Goal: Task Accomplishment & Management: Use online tool/utility

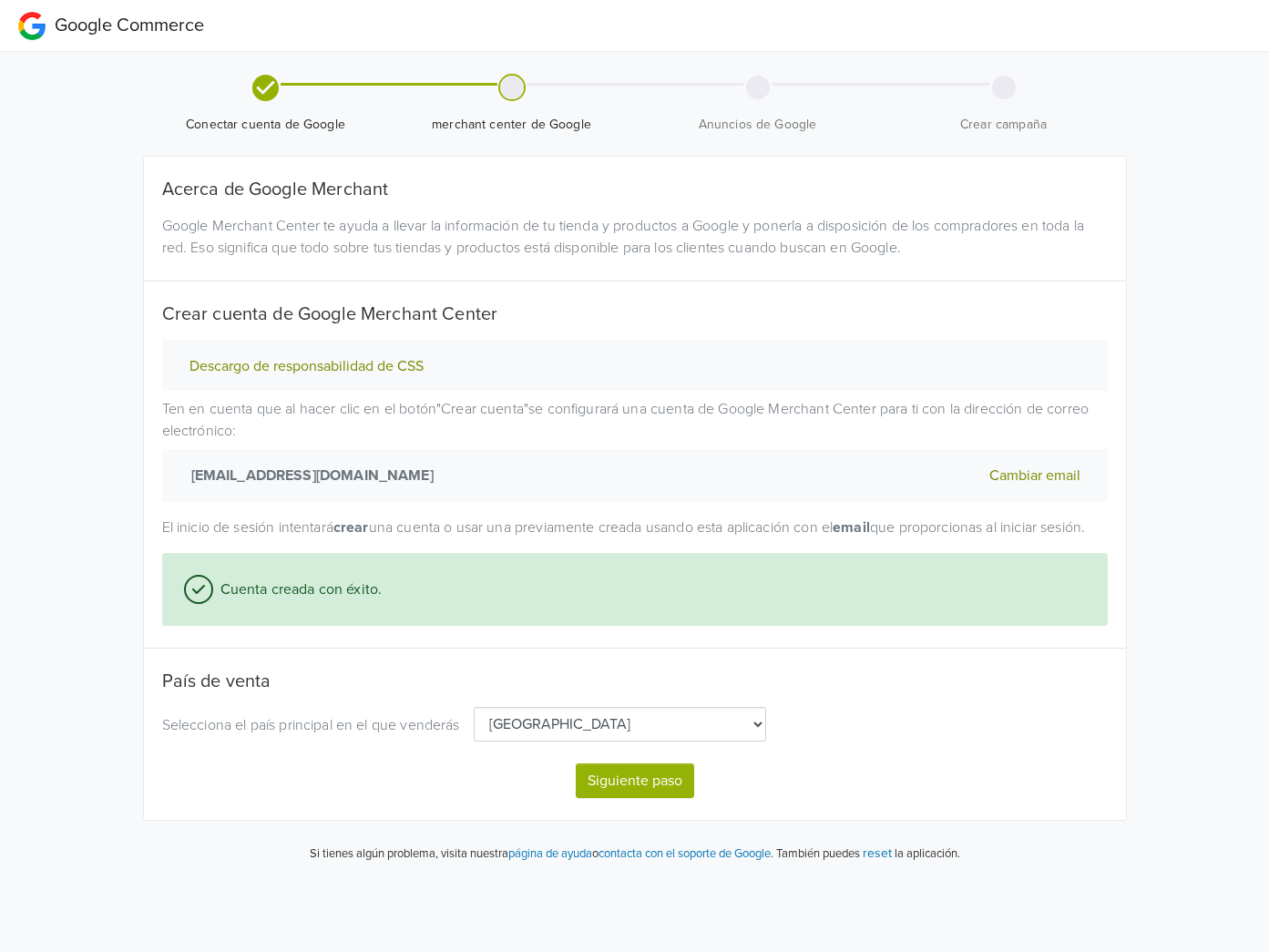
select select "cl"
click at [651, 798] on button "Siguiente paso" at bounding box center [635, 780] width 119 height 35
select select "cl"
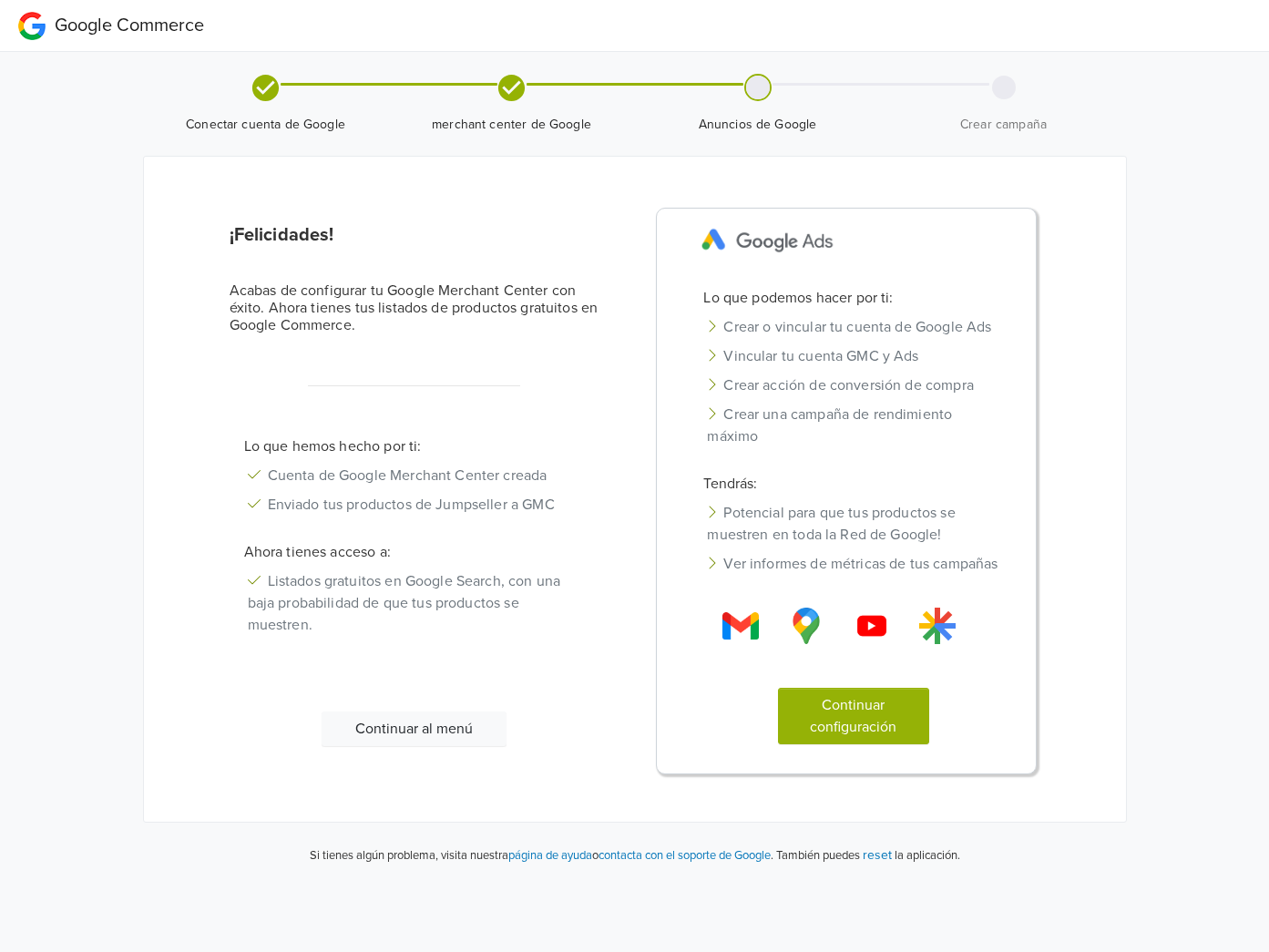
click at [840, 745] on button "Continuar configuración" at bounding box center [853, 716] width 151 height 57
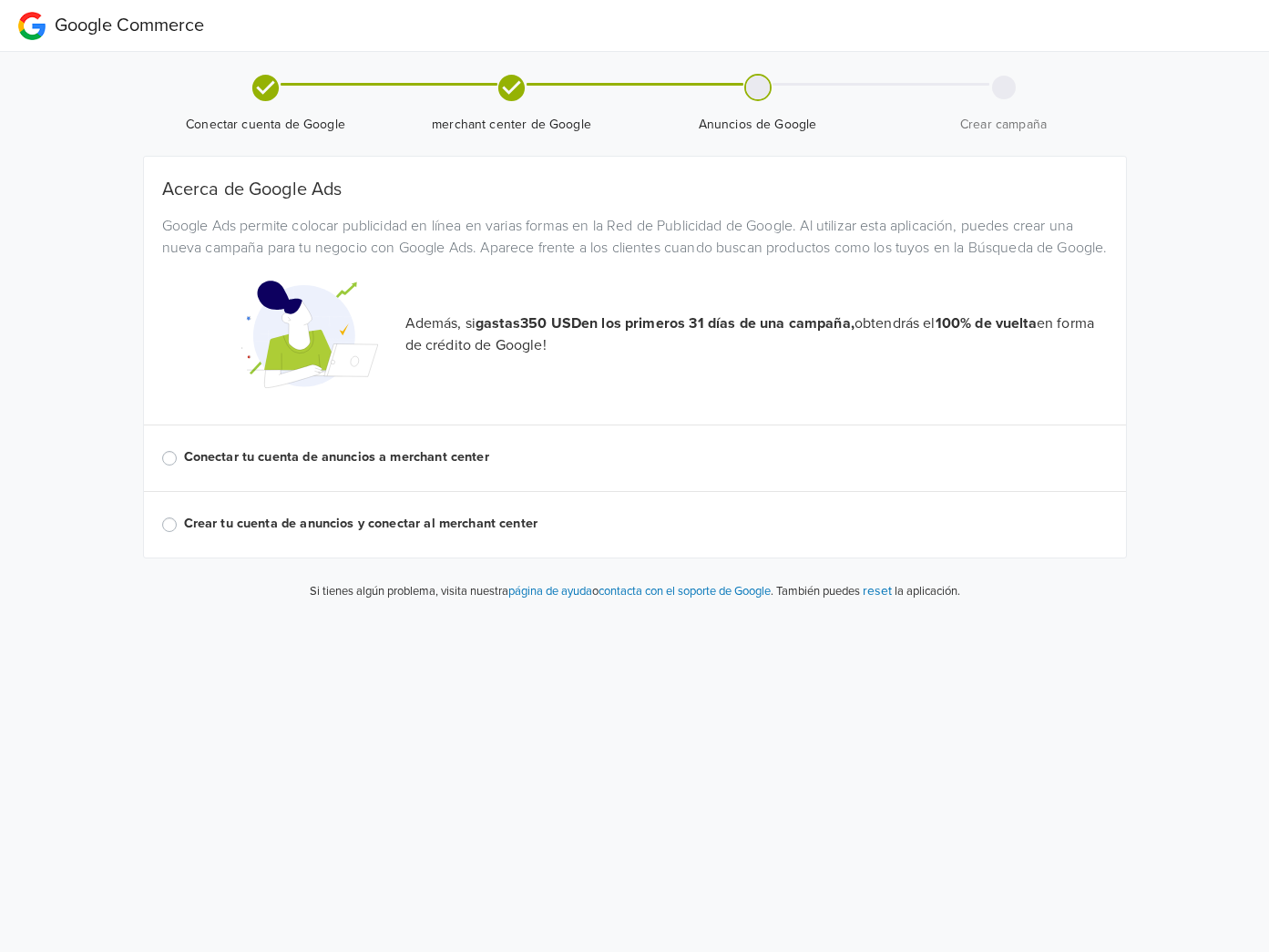
click at [184, 468] on label "Conectar tu cuenta de anuncios a merchant center" at bounding box center [646, 457] width 924 height 20
click at [0, 0] on input "Conectar tu cuenta de anuncios a merchant center" at bounding box center [0, 0] width 0 height 0
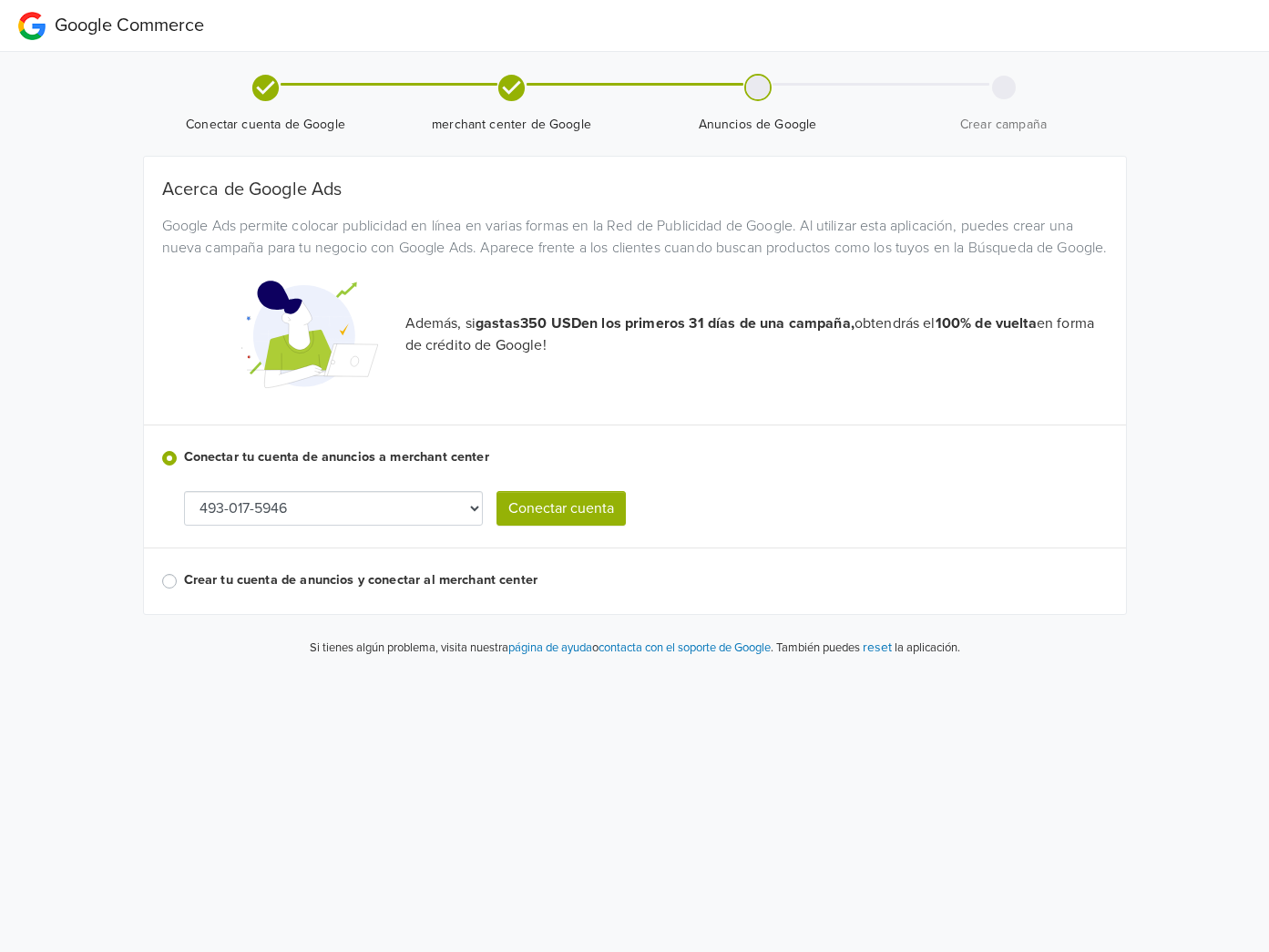
click at [573, 526] on button "Conectar cuenta" at bounding box center [561, 508] width 129 height 35
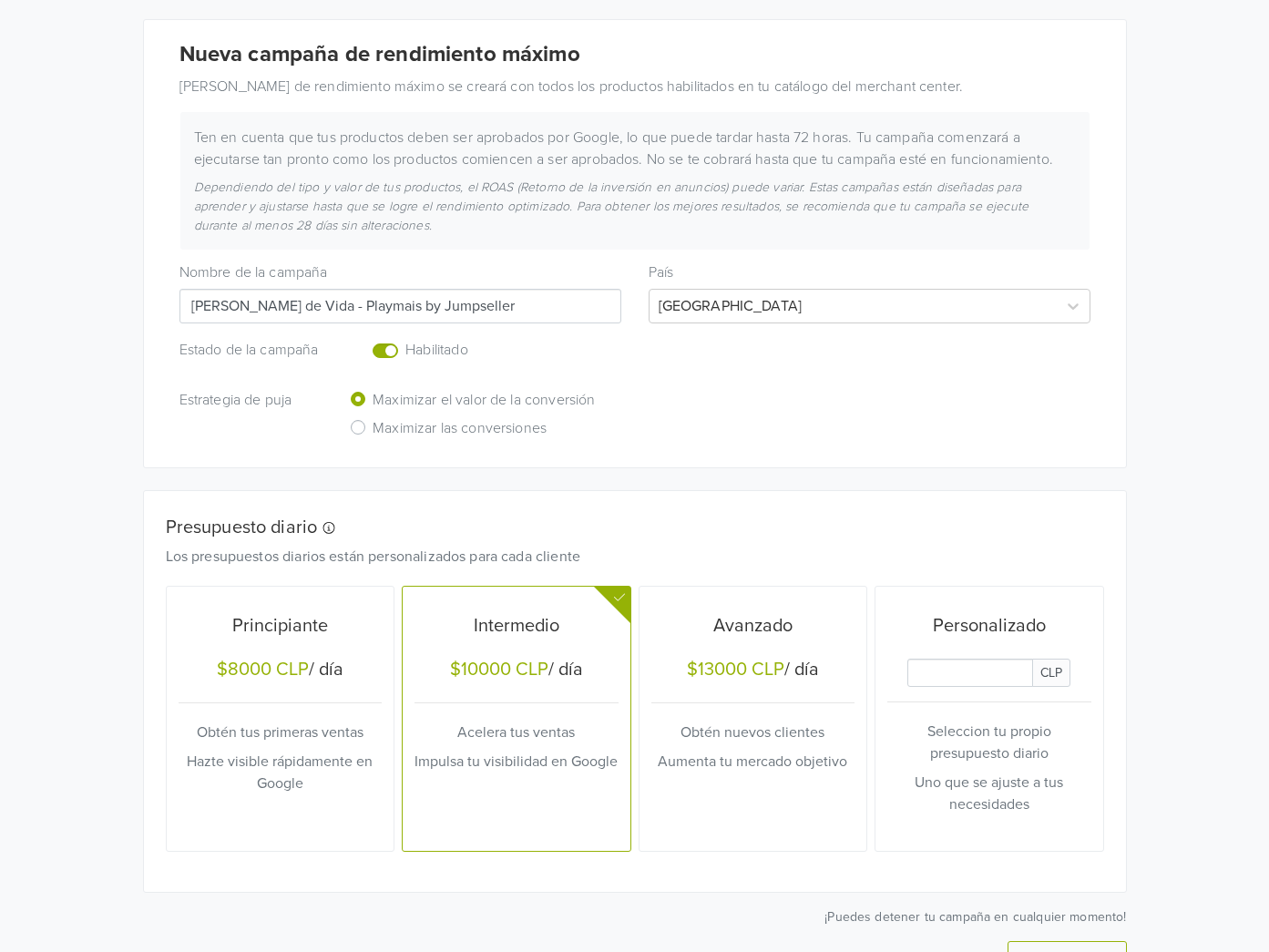
scroll to position [255, 0]
click at [962, 678] on input "Daily Custom Budget" at bounding box center [970, 673] width 125 height 28
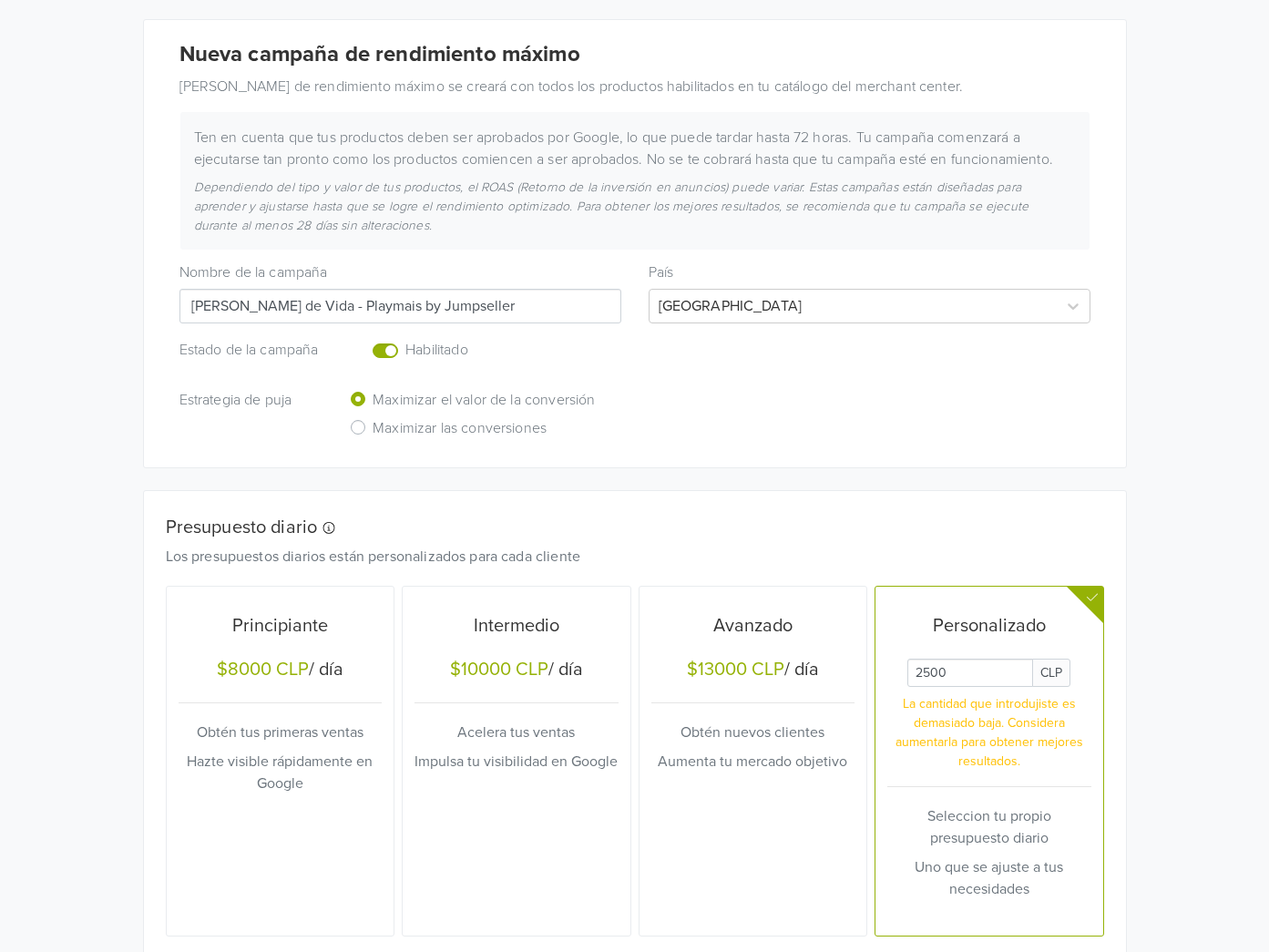
click at [1154, 653] on div "Google Commerce Crea múltiples campañas de rendimiento máximo accediendo a la s…" at bounding box center [634, 442] width 1269 height 1395
click at [986, 677] on input "Daily Custom Budget" at bounding box center [970, 673] width 125 height 28
type input "2"
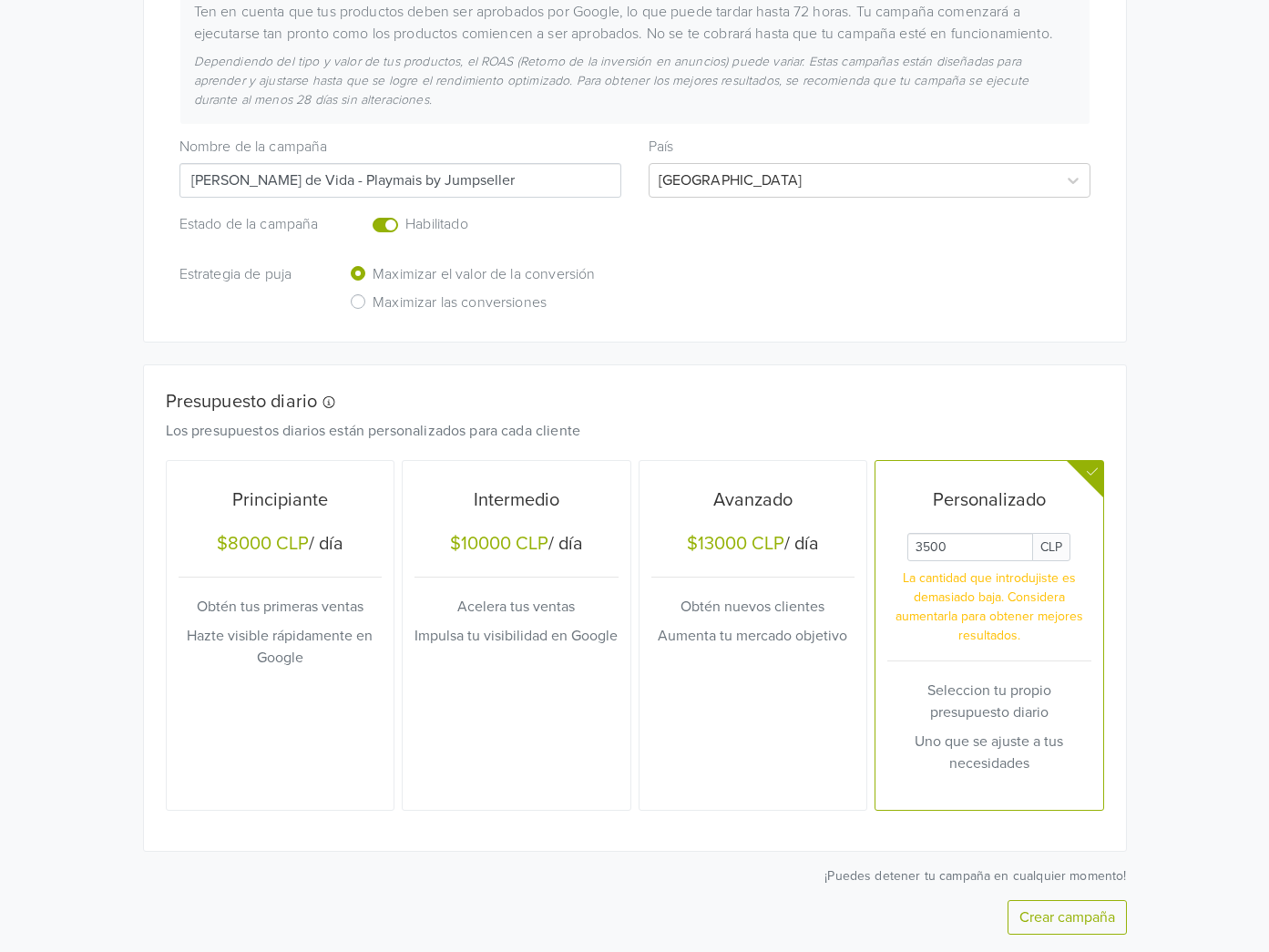
type input "3500"
click at [1082, 913] on button "Crear campaña" at bounding box center [1067, 917] width 120 height 35
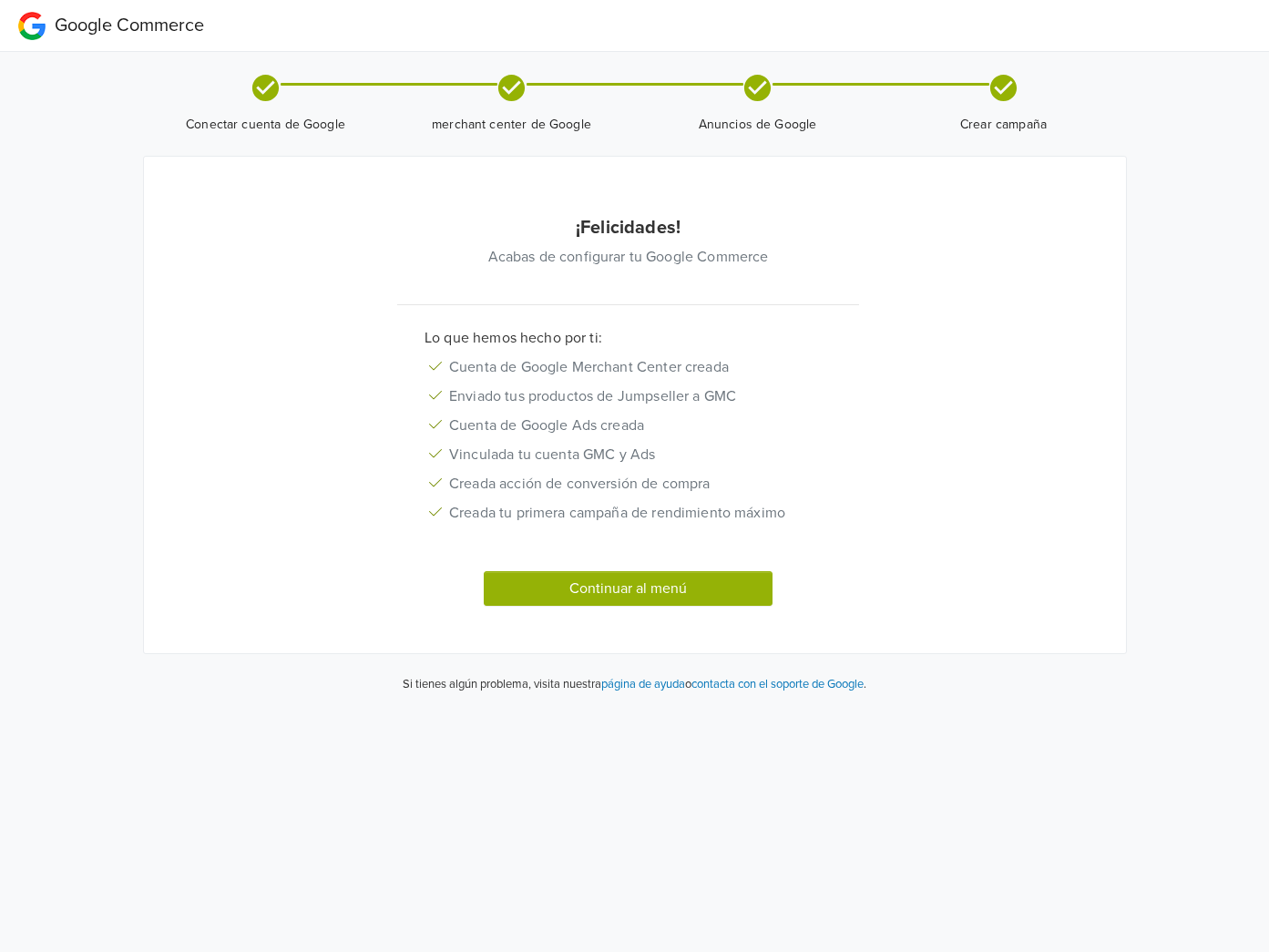
click at [636, 600] on button "Continuar al menú" at bounding box center [628, 588] width 289 height 35
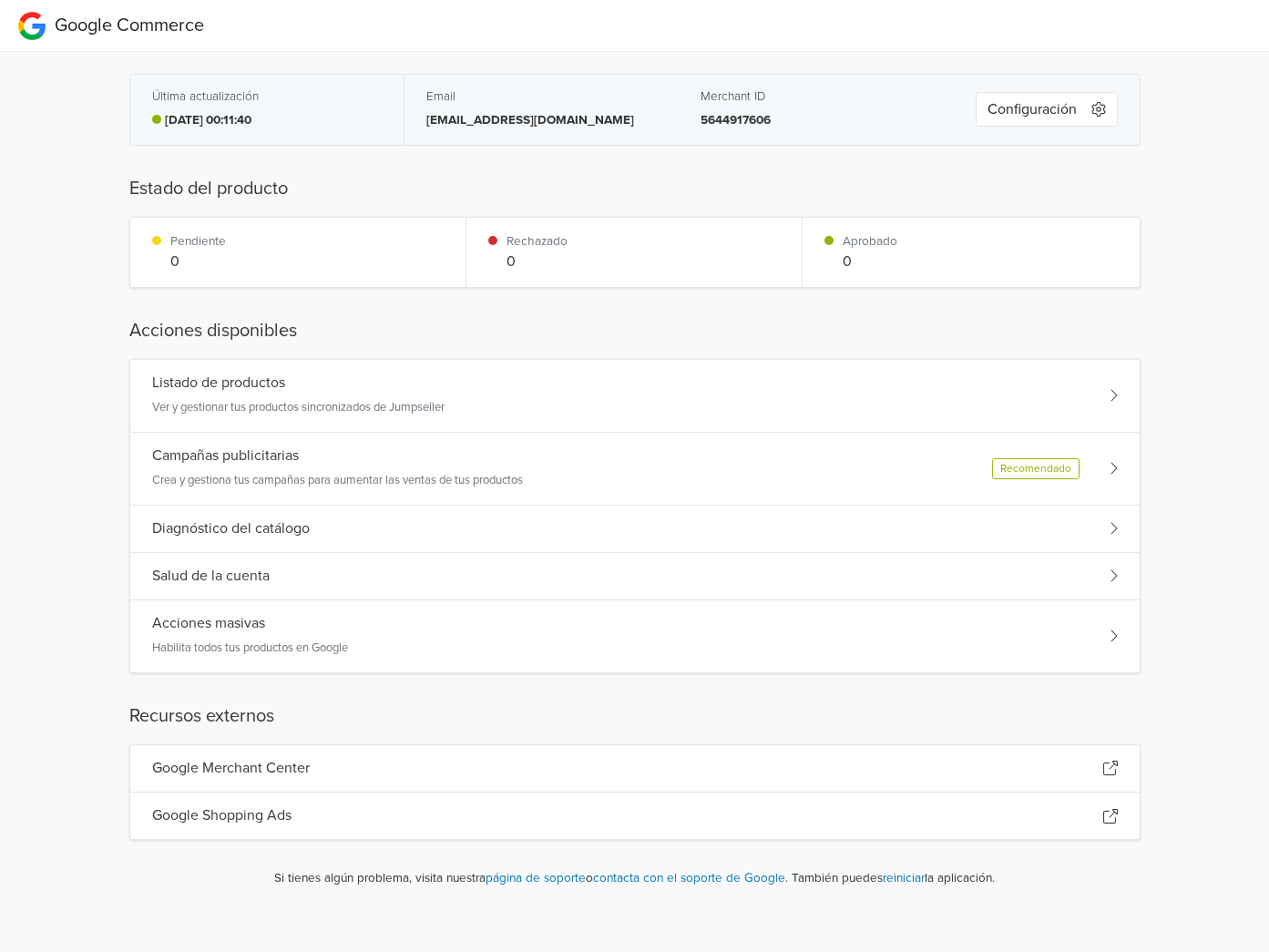
click at [724, 393] on div "Listado de productos Ver y gestionar tus productos sincronizados de Jumpseller" at bounding box center [634, 396] width 1010 height 73
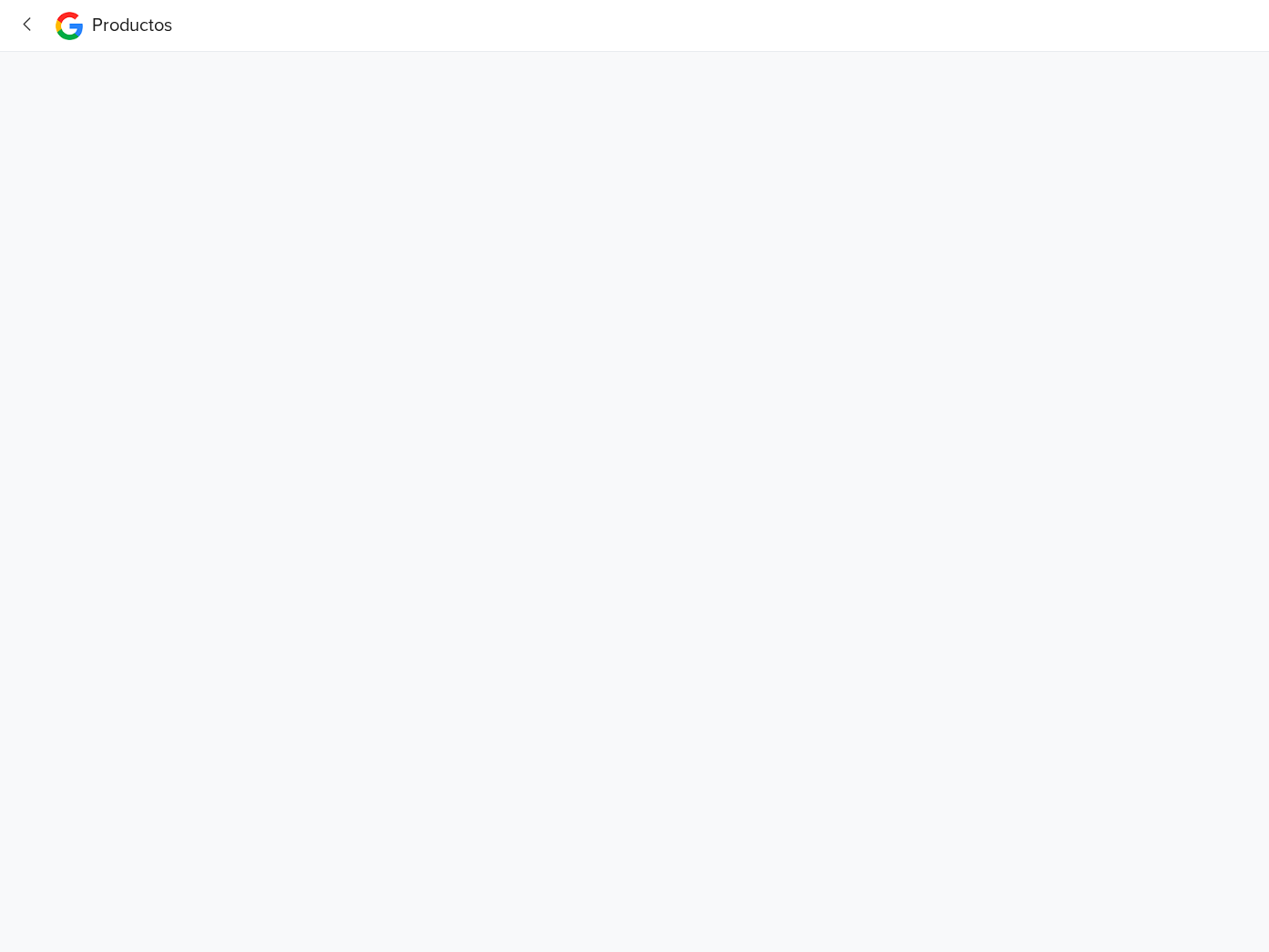
click at [30, 32] on icon "button" at bounding box center [27, 24] width 25 height 19
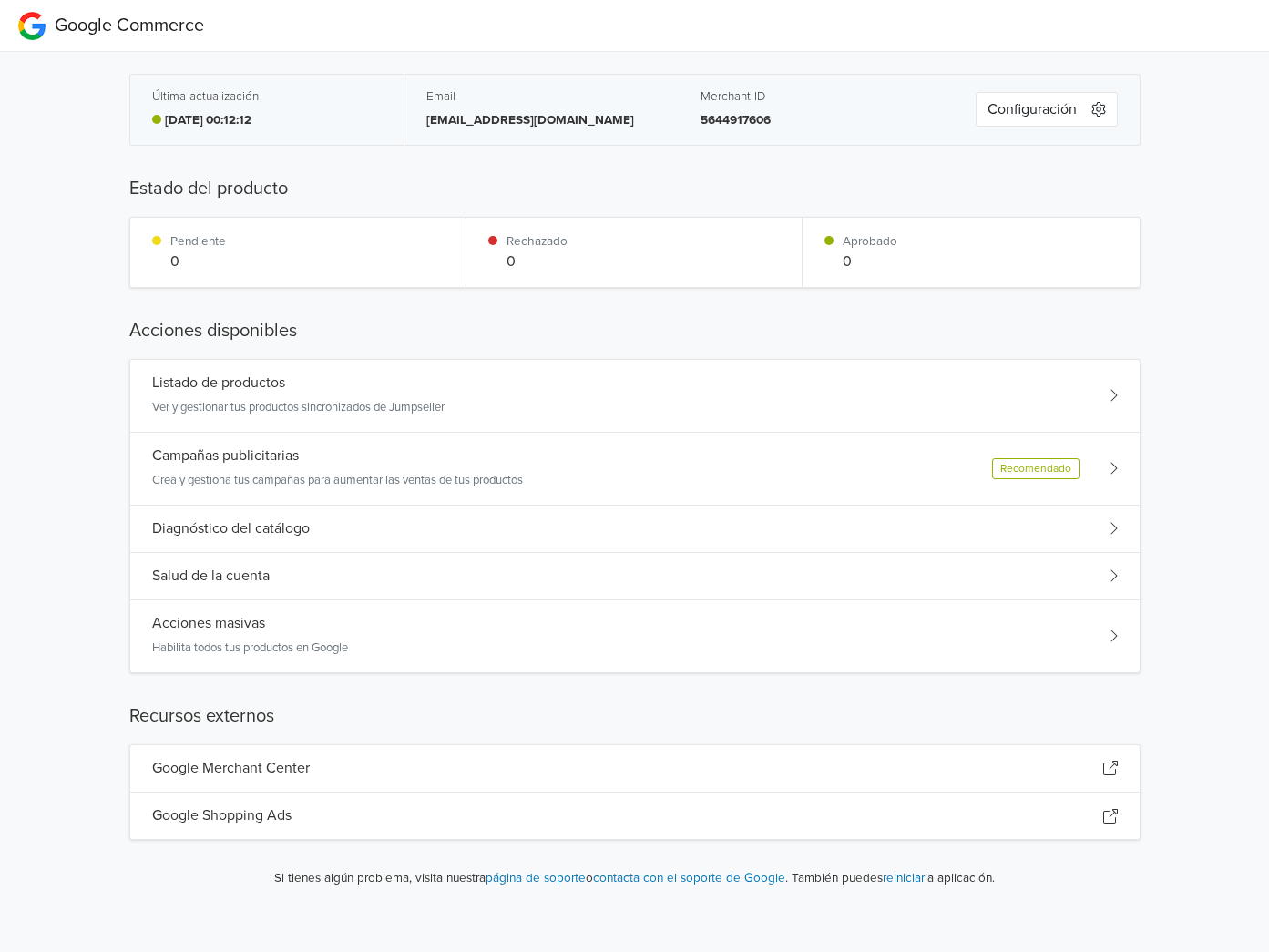
click at [479, 448] on div "Campañas publicitarias" at bounding box center [337, 456] width 371 height 17
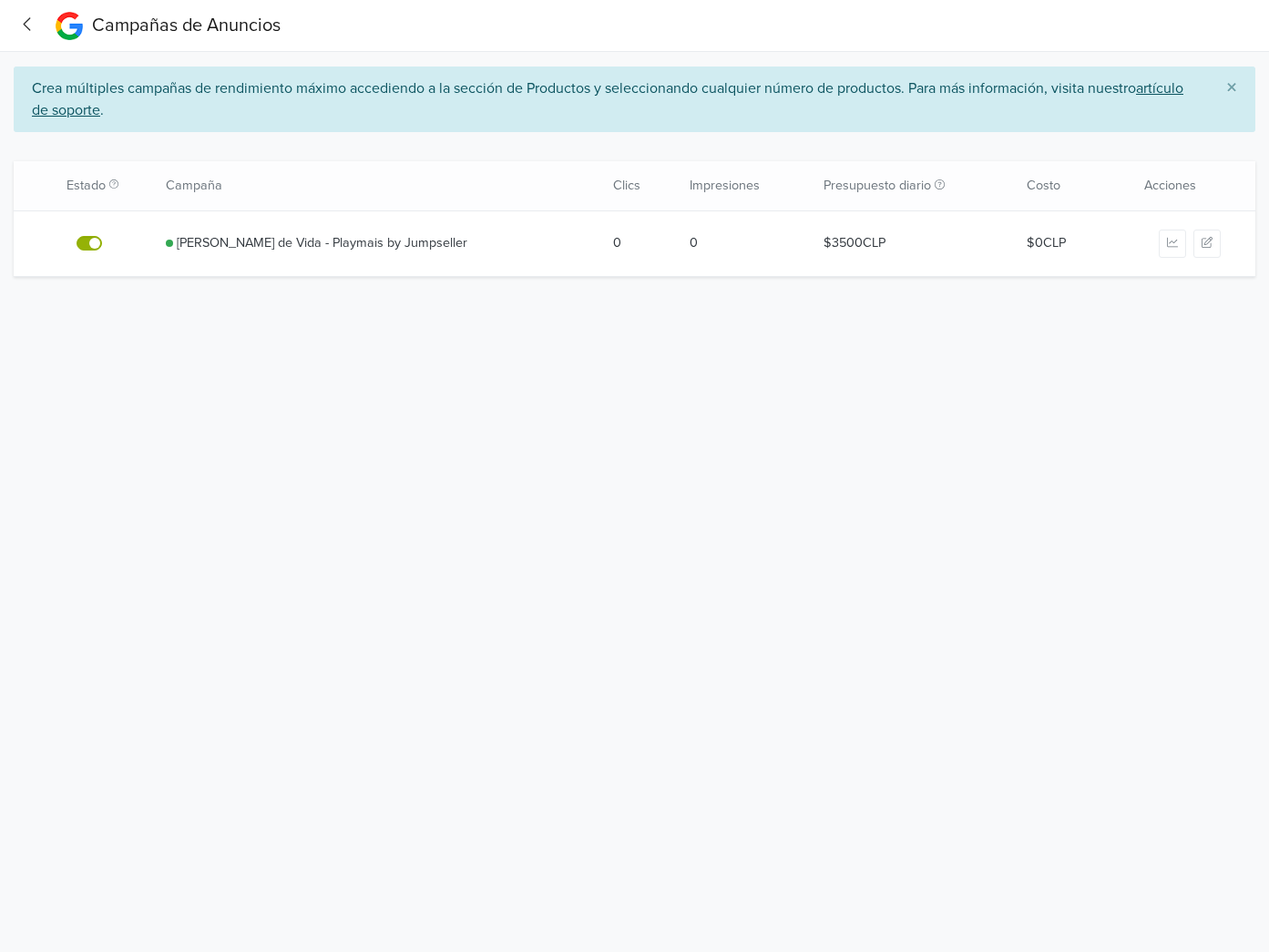
click at [24, 34] on icon "button" at bounding box center [27, 24] width 25 height 19
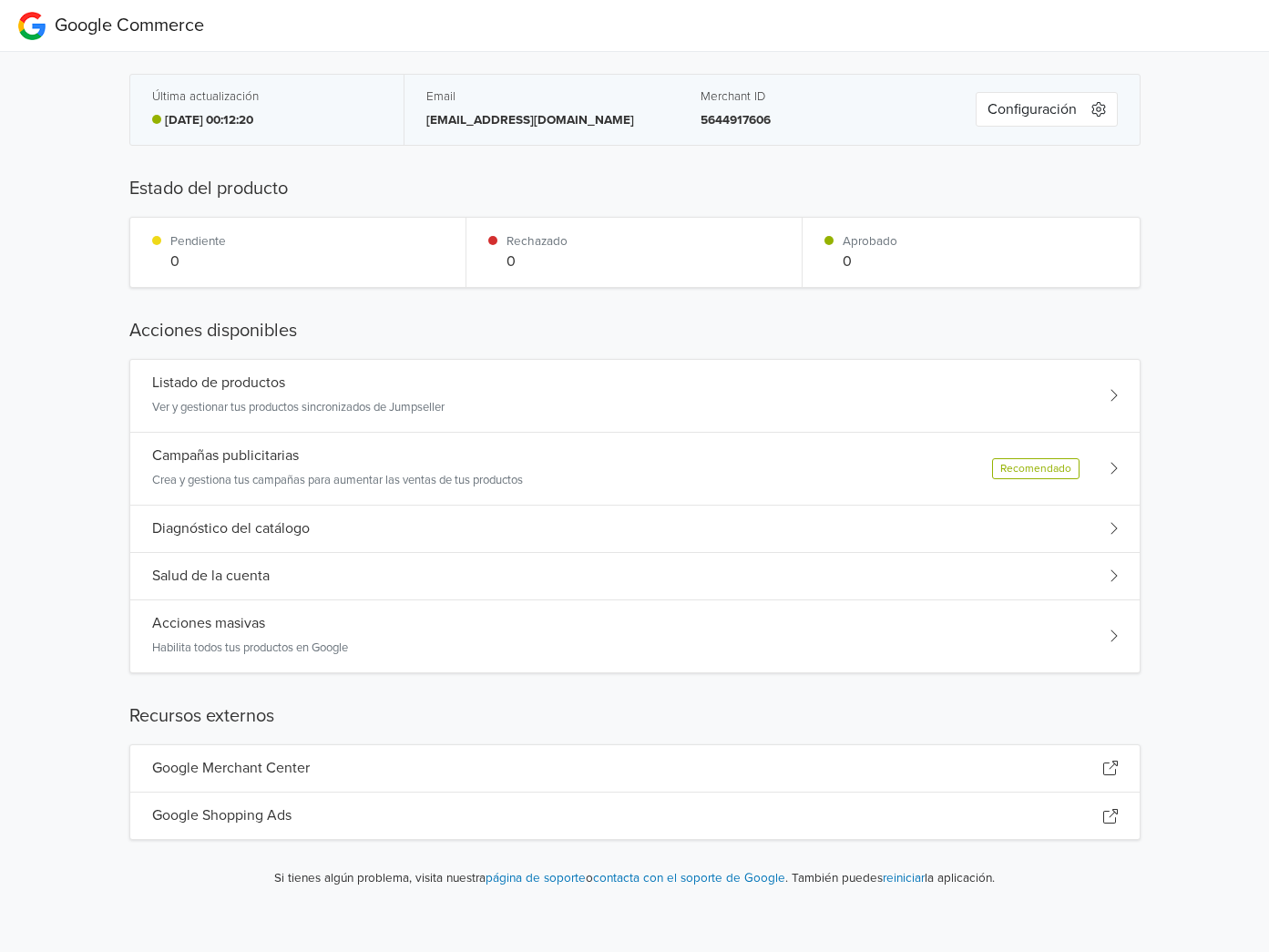
click at [584, 579] on div "Salud de la cuenta" at bounding box center [634, 577] width 1010 height 47
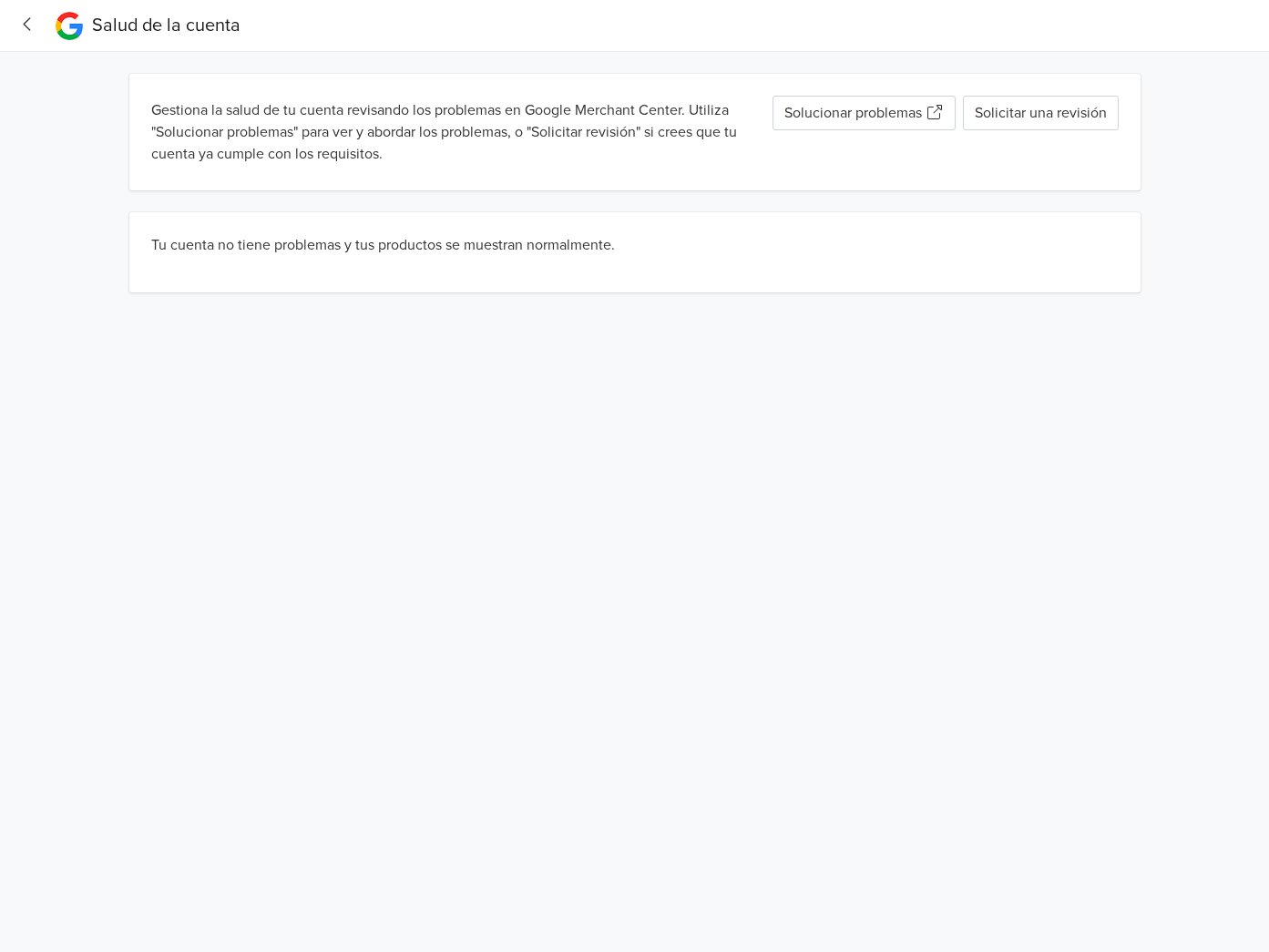
click at [31, 25] on icon "button" at bounding box center [27, 24] width 25 height 19
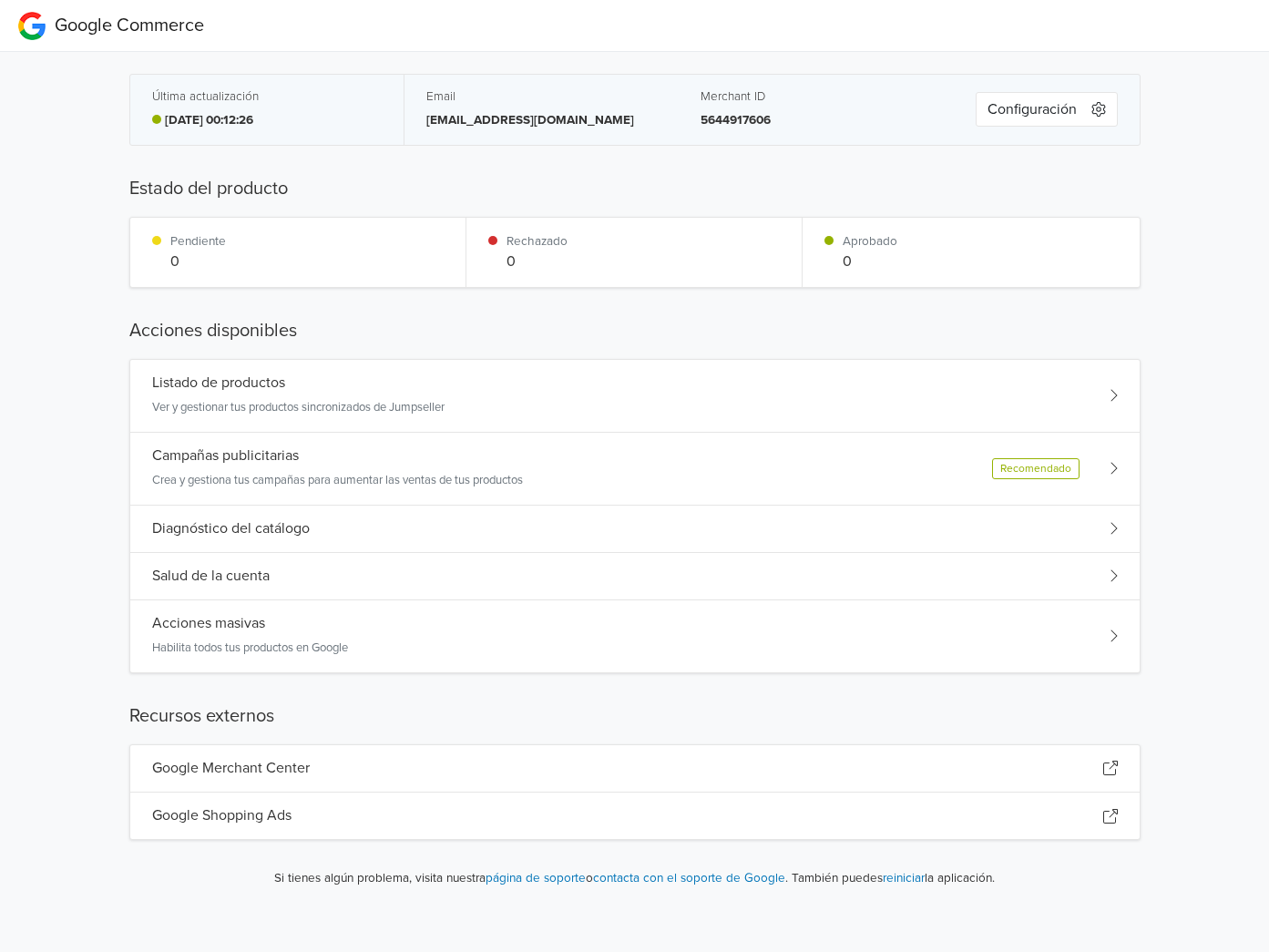
click at [381, 532] on div "Diagnóstico del catálogo" at bounding box center [634, 529] width 1010 height 47
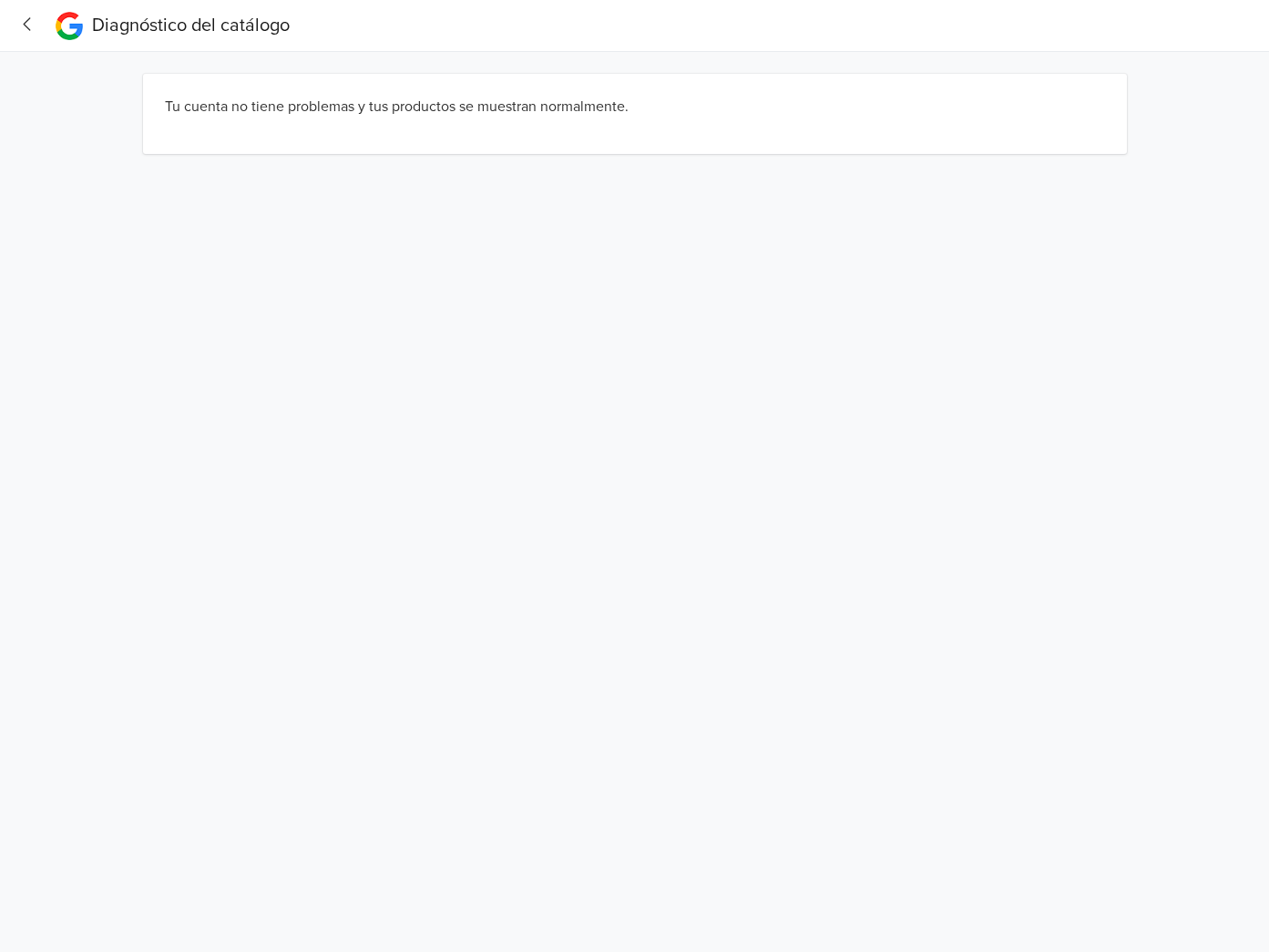
click at [19, 15] on icon "button" at bounding box center [27, 24] width 25 height 19
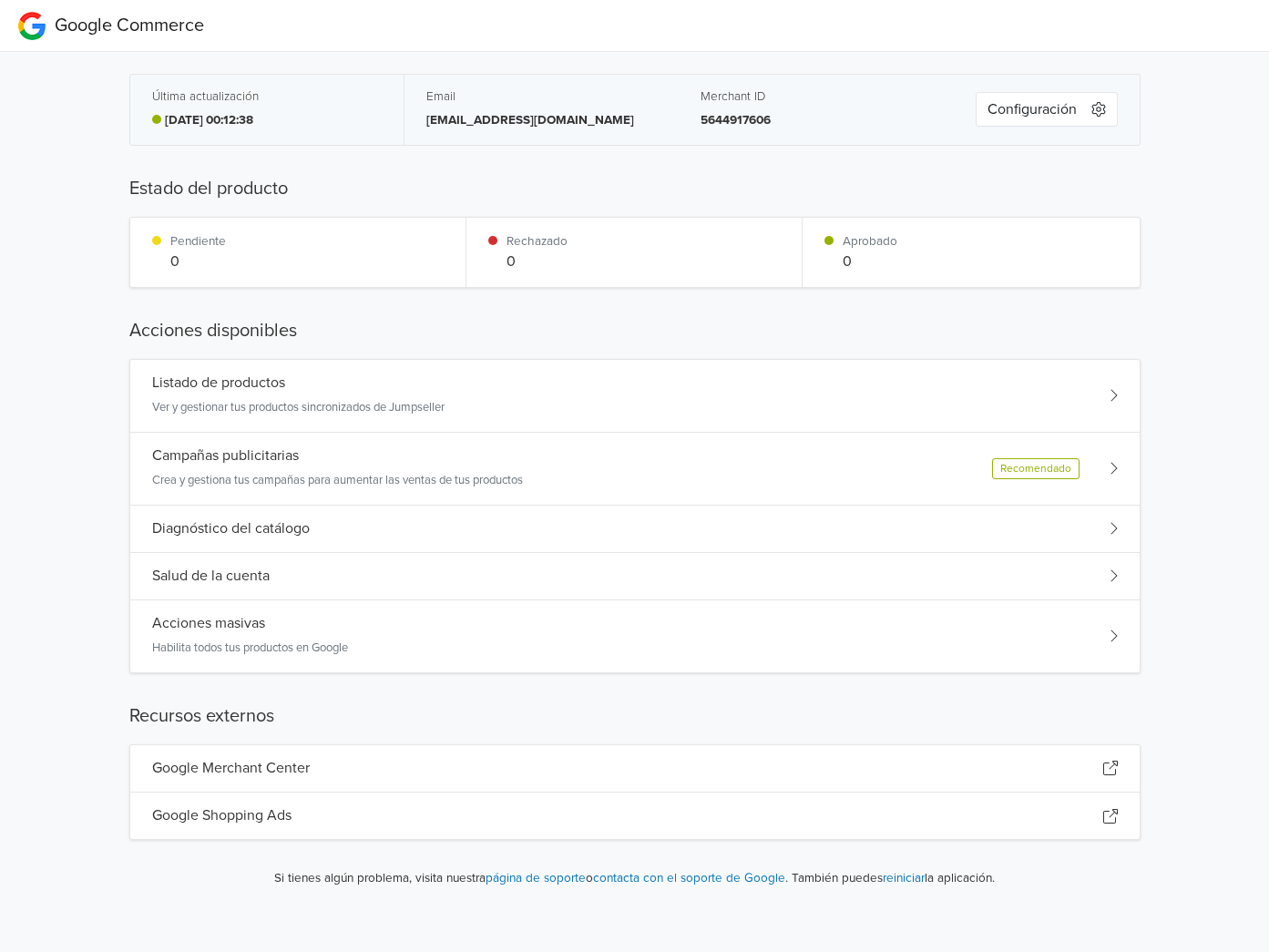
click at [300, 424] on div "Listado de productos Ver y gestionar tus productos sincronizados de Jumpseller" at bounding box center [634, 396] width 1010 height 73
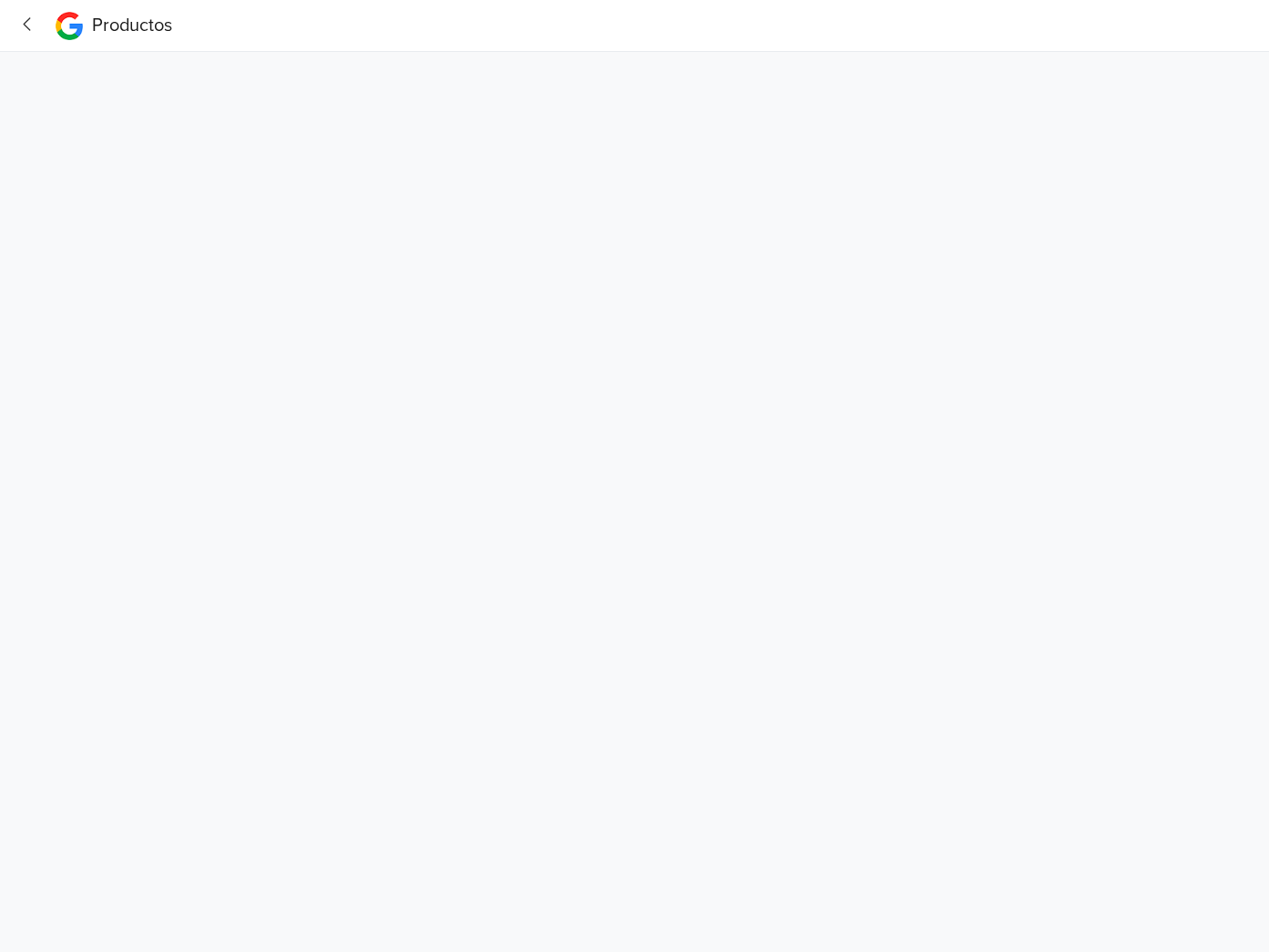
click at [31, 18] on icon "button" at bounding box center [27, 24] width 25 height 19
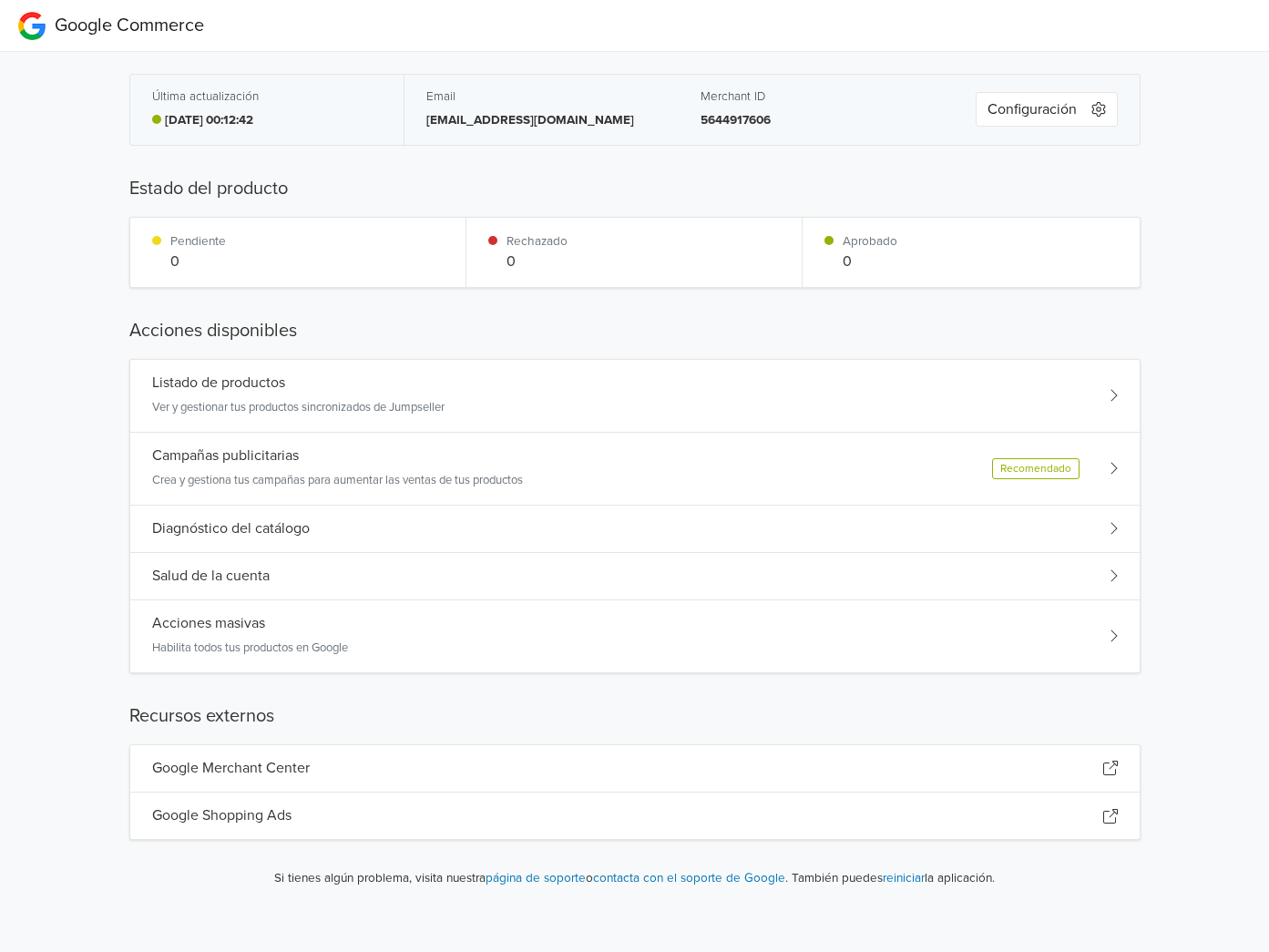
click at [66, 22] on span "Google Commerce" at bounding box center [129, 25] width 149 height 22
